Goal: Task Accomplishment & Management: Complete application form

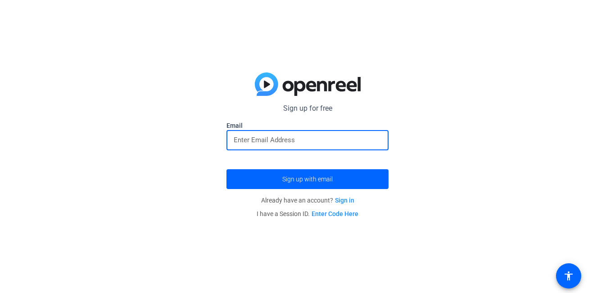
click at [297, 137] on input "email" at bounding box center [308, 140] width 148 height 11
click at [332, 142] on input "email" at bounding box center [308, 140] width 148 height 11
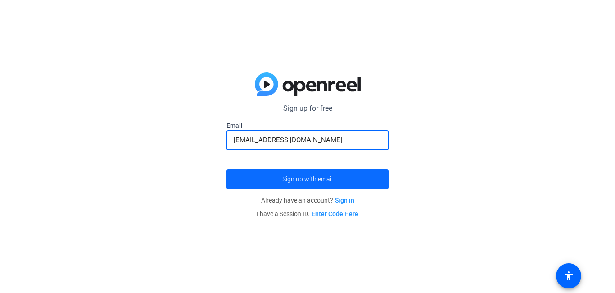
click at [312, 179] on span "Sign up with email" at bounding box center [307, 179] width 50 height 0
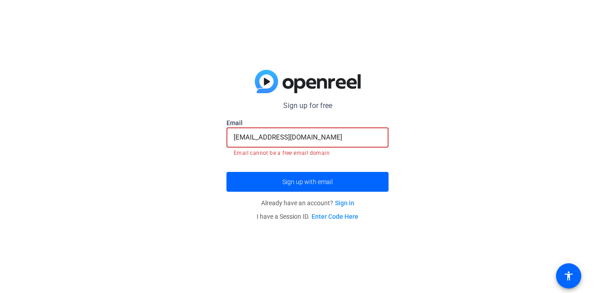
click at [358, 132] on input "k.makdid@gmail.com" at bounding box center [308, 137] width 148 height 11
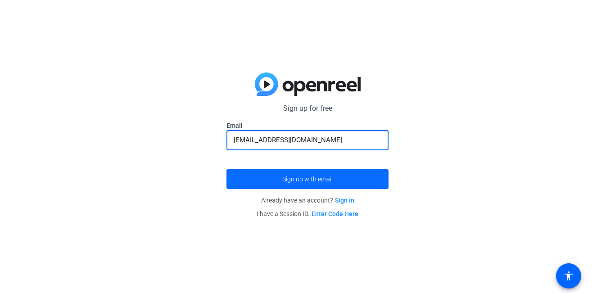
type input "[EMAIL_ADDRESS][DOMAIN_NAME]"
click at [326, 179] on span "Sign up with email" at bounding box center [307, 179] width 50 height 0
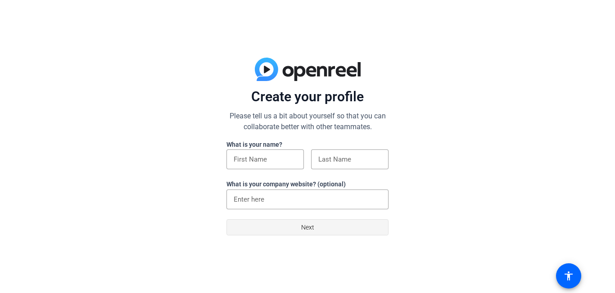
click at [259, 232] on span at bounding box center [307, 228] width 161 height 22
click at [268, 165] on div at bounding box center [265, 159] width 63 height 20
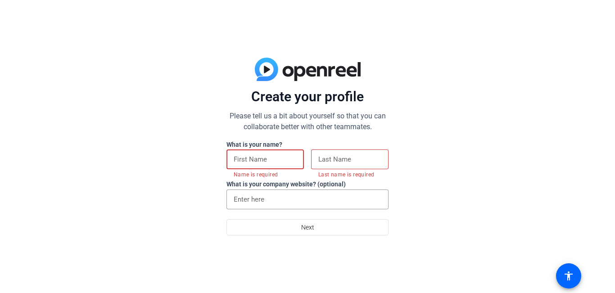
click at [267, 159] on input at bounding box center [265, 159] width 63 height 11
type input "Recent"
type input "Marketing"
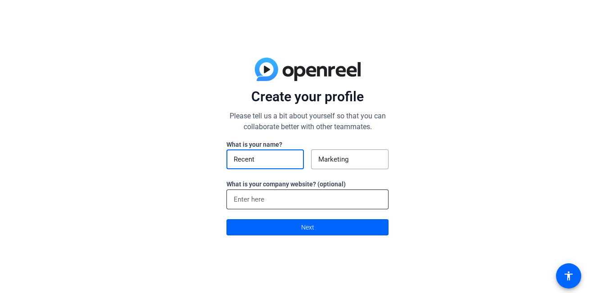
click at [290, 200] on input at bounding box center [308, 199] width 148 height 11
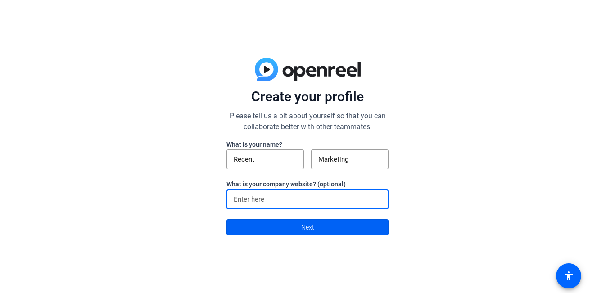
click at [285, 234] on span at bounding box center [307, 228] width 161 height 22
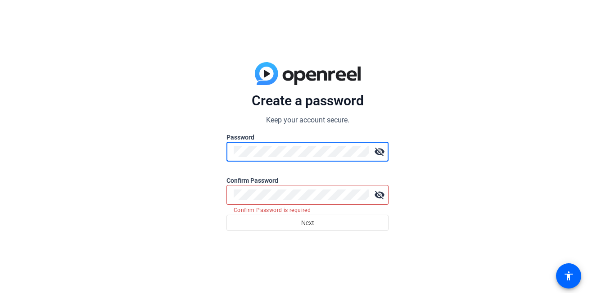
click at [280, 189] on div at bounding box center [301, 195] width 135 height 20
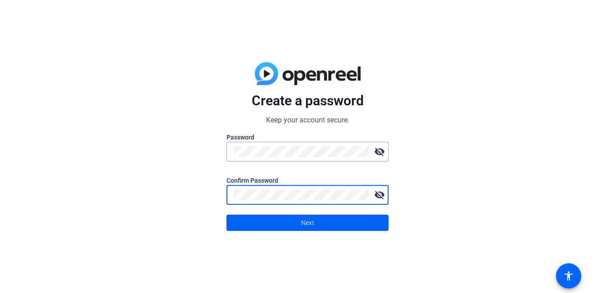
click at [271, 217] on span at bounding box center [307, 223] width 161 height 22
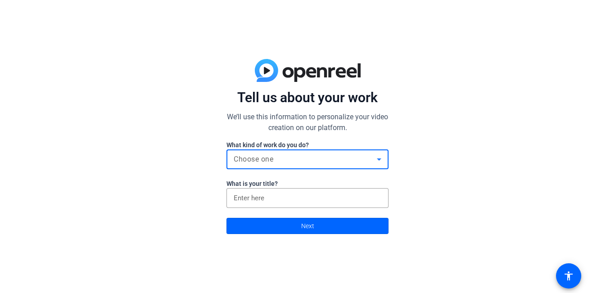
click at [326, 163] on div "Choose one" at bounding box center [305, 159] width 143 height 11
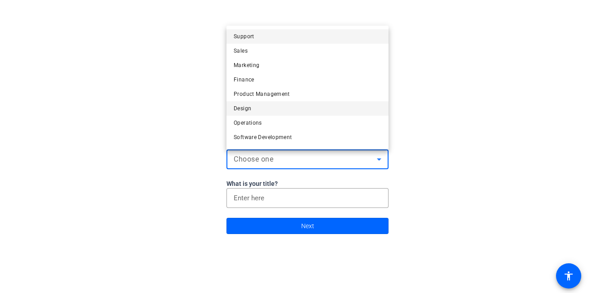
click at [316, 110] on mat-option "Design" at bounding box center [307, 108] width 162 height 14
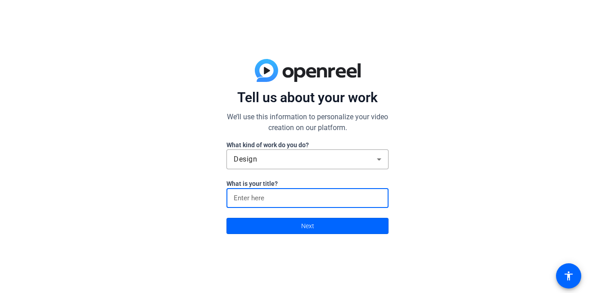
click at [321, 194] on input at bounding box center [308, 198] width 148 height 11
type input "design"
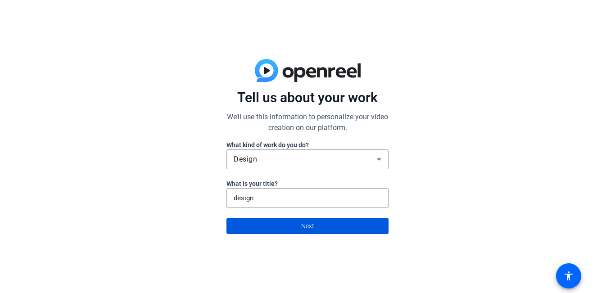
click at [313, 231] on span "Next" at bounding box center [307, 225] width 13 height 17
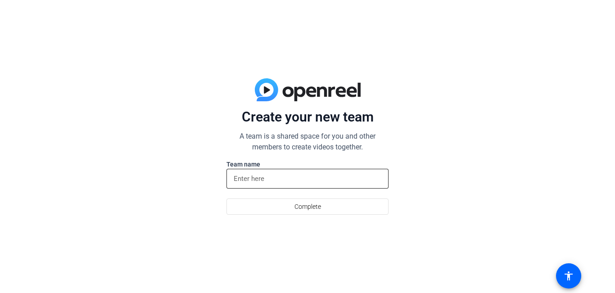
click at [296, 178] on input at bounding box center [308, 178] width 148 height 11
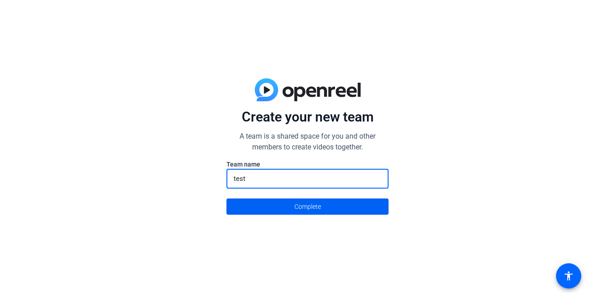
type input "test"
click at [301, 206] on span "Complete" at bounding box center [307, 206] width 27 height 17
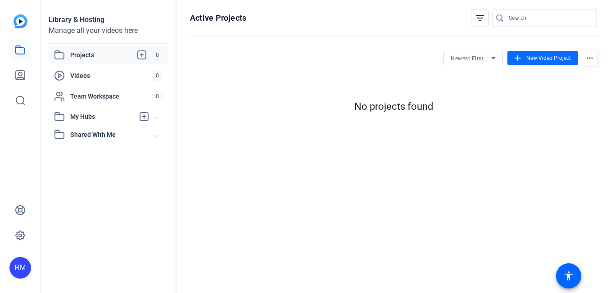
click at [519, 54] on mat-icon "add" at bounding box center [518, 58] width 10 height 10
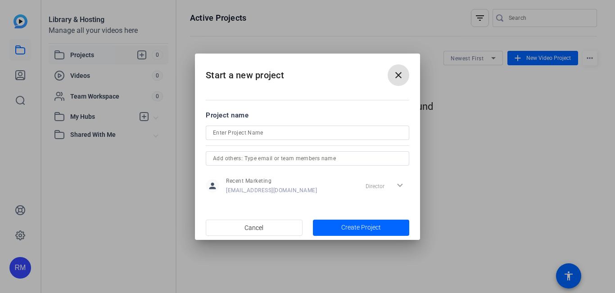
click at [272, 131] on input at bounding box center [307, 132] width 189 height 11
type input "tedt"
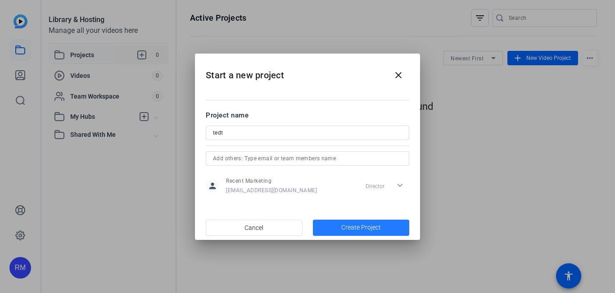
click at [343, 229] on span "Create Project" at bounding box center [361, 227] width 40 height 9
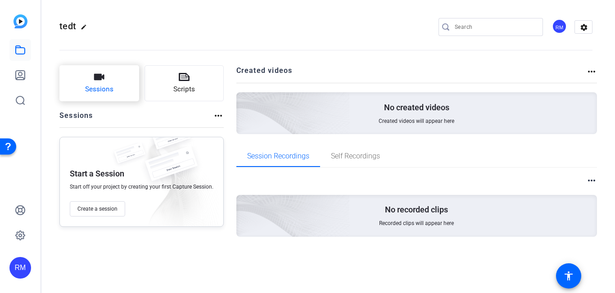
click at [111, 84] on button "Sessions" at bounding box center [99, 83] width 80 height 36
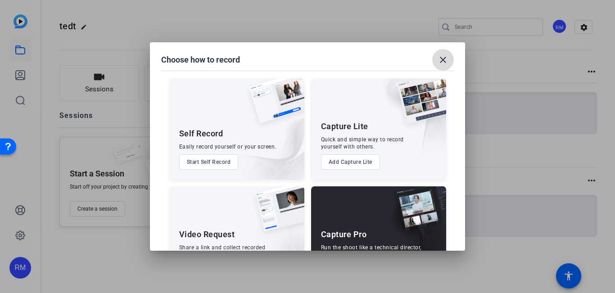
click at [440, 54] on mat-icon "close" at bounding box center [443, 59] width 11 height 11
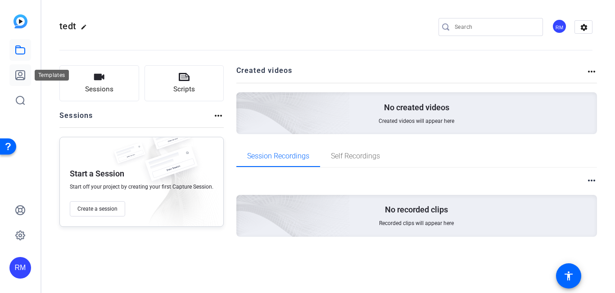
click at [23, 71] on icon at bounding box center [20, 75] width 9 height 9
